Goal: Transaction & Acquisition: Obtain resource

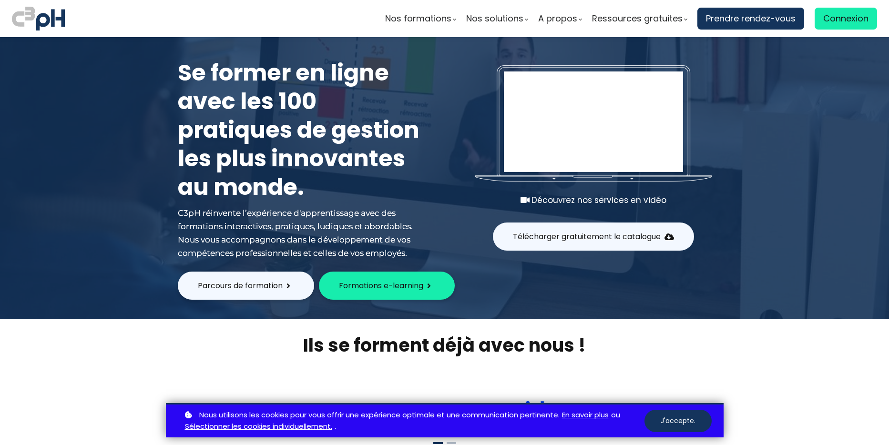
click at [245, 289] on span "Parcours de formation" at bounding box center [240, 286] width 85 height 12
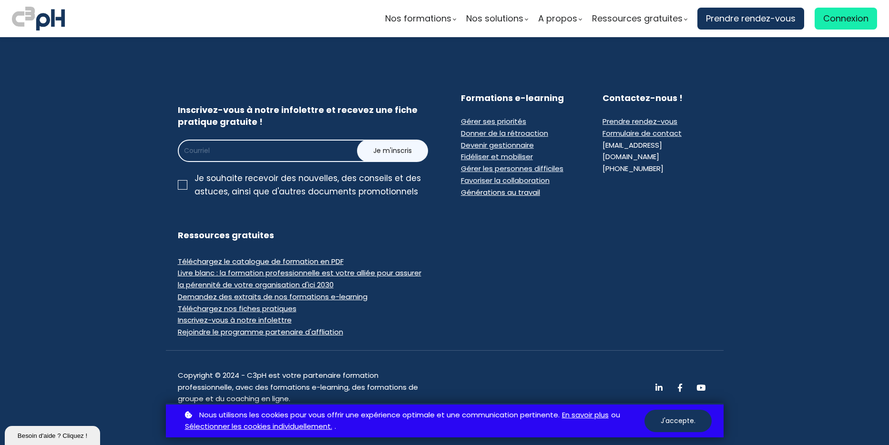
scroll to position [476, 0]
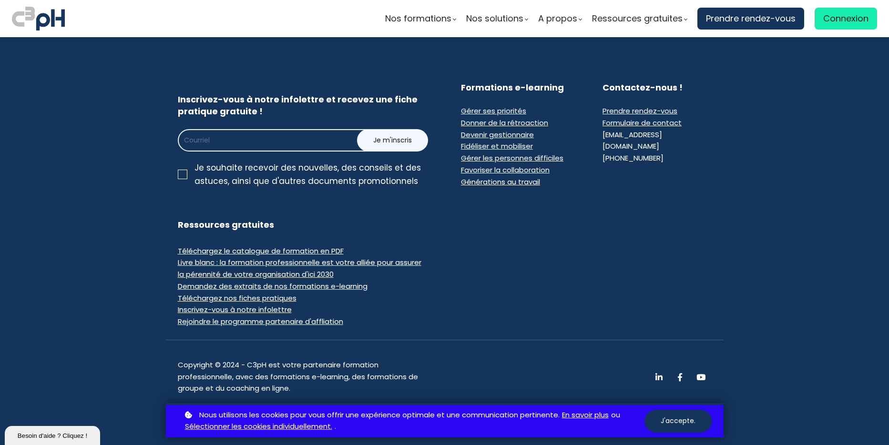
click at [239, 141] on input "email" at bounding box center [284, 140] width 213 height 22
type input "myargeau@bgy.ca"
click at [207, 170] on div "Je souhaite recevoir des nouvelles, des conseils et des astuces, ainsi que d'au…" at bounding box center [311, 174] width 234 height 27
click at [0, 0] on input "Je souhaite recevoir des nouvelles, des conseils et des astuces, ainsi que d'au…" at bounding box center [0, 0] width 0 height 0
click at [391, 142] on span "Je m'inscris" at bounding box center [392, 140] width 39 height 10
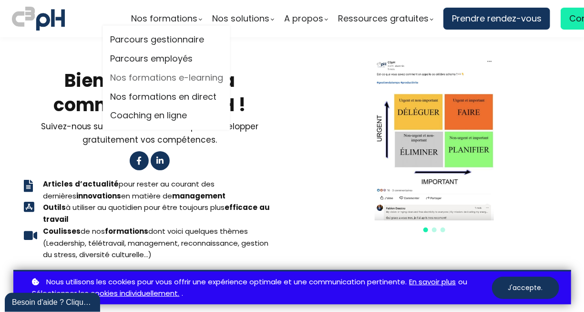
click at [179, 79] on link "Nos formations e-learning" at bounding box center [166, 78] width 113 height 14
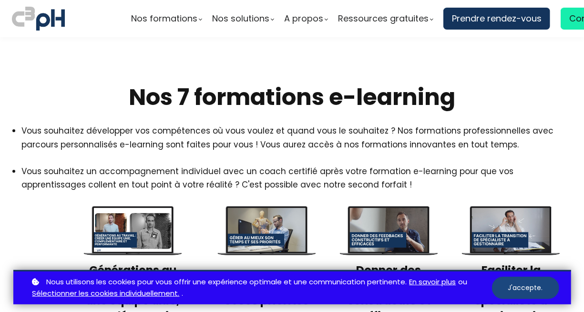
click at [530, 289] on button "J'accepte." at bounding box center [525, 287] width 67 height 22
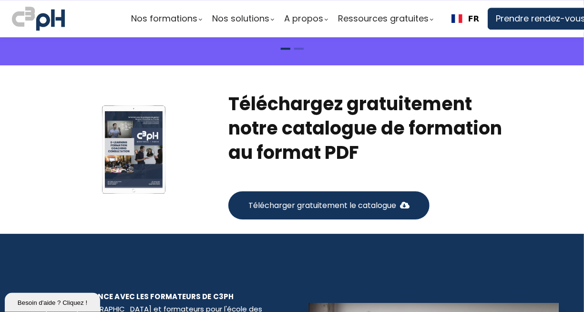
scroll to position [1429, 0]
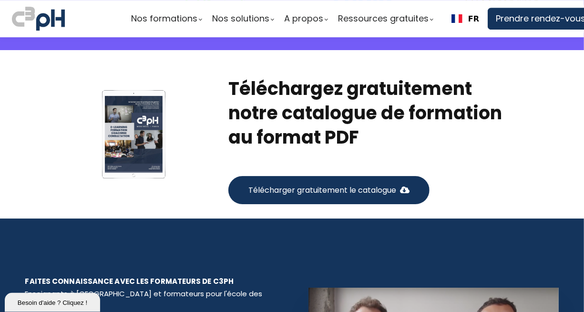
click at [314, 184] on span "Télécharger gratuitement le catalogue" at bounding box center [322, 190] width 148 height 12
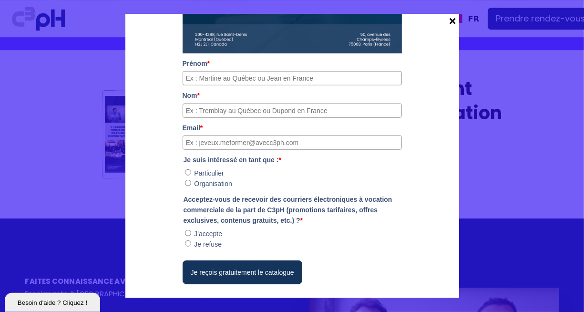
scroll to position [278, 0]
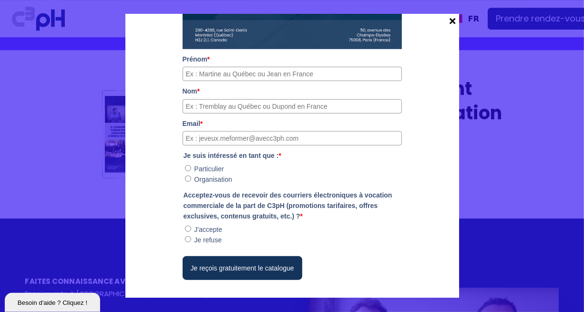
click at [218, 72] on input "Prénom *" at bounding box center [291, 74] width 219 height 14
type input "[PERSON_NAME]"
type input "[EMAIL_ADDRESS][DOMAIN_NAME]"
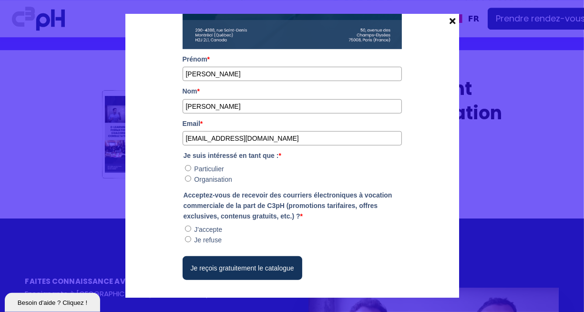
click at [218, 182] on div "Organisation" at bounding box center [291, 179] width 219 height 10
click at [218, 178] on label "Organisation" at bounding box center [213, 179] width 38 height 8
click at [191, 178] on input "Organisation" at bounding box center [188, 178] width 6 height 6
radio input "true"
click at [208, 227] on label "J'accepte" at bounding box center [208, 229] width 28 height 8
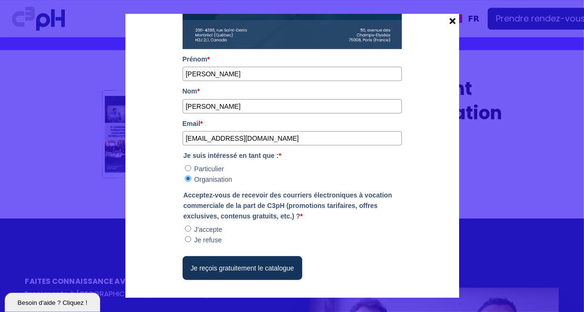
click at [191, 227] on input "J'accepte" at bounding box center [188, 228] width 6 height 6
click at [244, 269] on button "Je reçois gratuitement le catalogue" at bounding box center [242, 268] width 120 height 24
radio input "true"
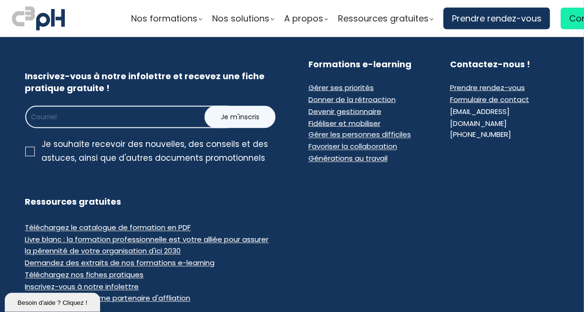
scroll to position [762, 0]
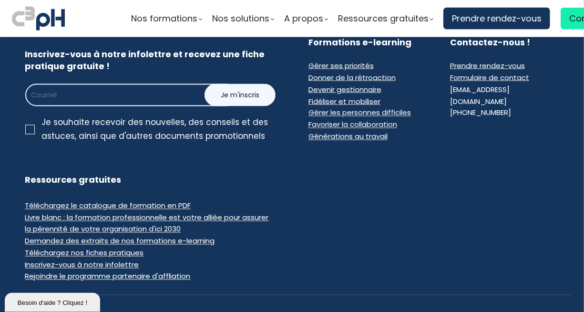
click at [148, 204] on span "Téléchargez le catalogue de formation en PDF" at bounding box center [108, 206] width 166 height 10
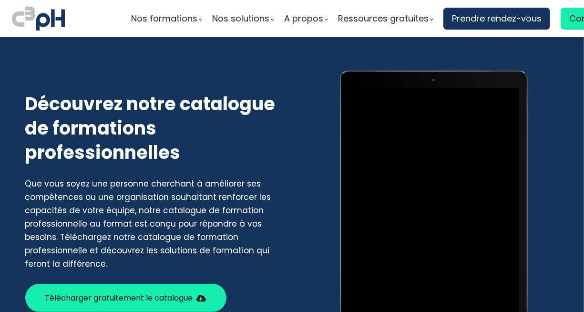
click at [162, 284] on button "Télécharger gratuitement le catalogue" at bounding box center [125, 298] width 201 height 28
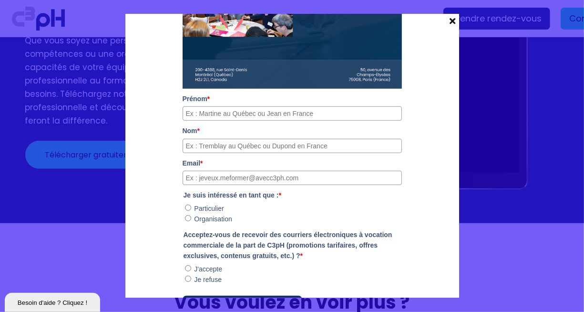
scroll to position [278, 0]
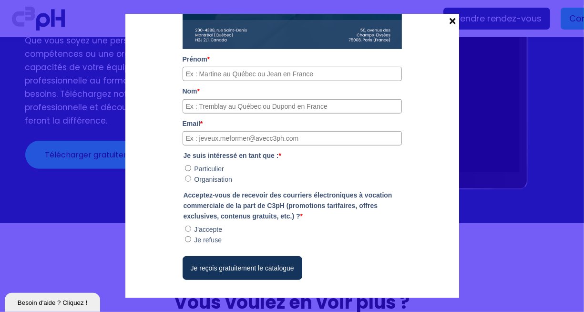
click at [220, 71] on input "Prénom *" at bounding box center [291, 74] width 219 height 14
type input "[PERSON_NAME]"
type input "myargeau@bgy.ca"
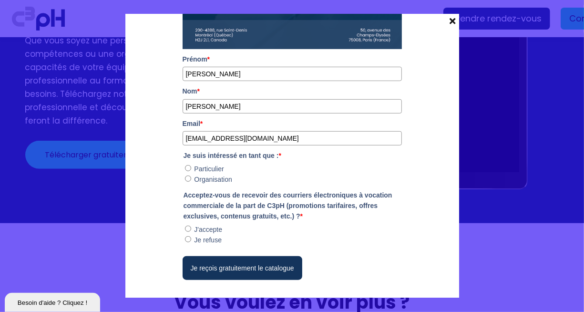
click at [208, 178] on label "Organisation" at bounding box center [213, 179] width 38 height 8
click at [191, 178] on input "Organisation" at bounding box center [188, 178] width 6 height 6
radio input "true"
click at [202, 241] on label "Je refuse" at bounding box center [208, 240] width 28 height 8
click at [191, 241] on refuse"] "Je refuse" at bounding box center [188, 239] width 6 height 6
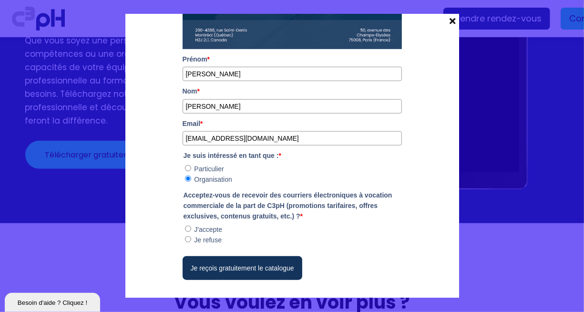
radio refuse"] "true"
click at [199, 224] on div "J'accepte" at bounding box center [291, 229] width 219 height 10
click at [200, 225] on label "J'accepte" at bounding box center [208, 229] width 28 height 8
click at [191, 225] on input "J'accepte" at bounding box center [188, 228] width 6 height 6
radio input "true"
